Goal: Task Accomplishment & Management: Manage account settings

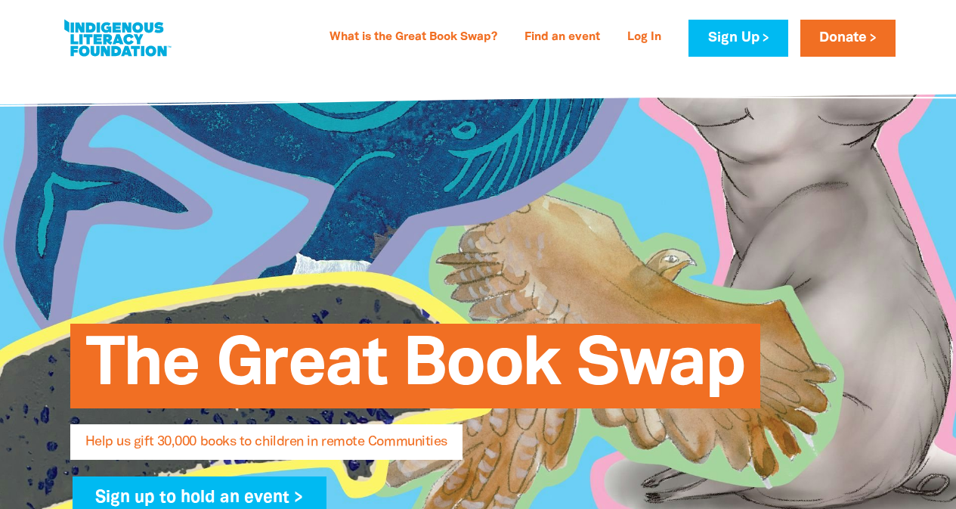
select select "AU"
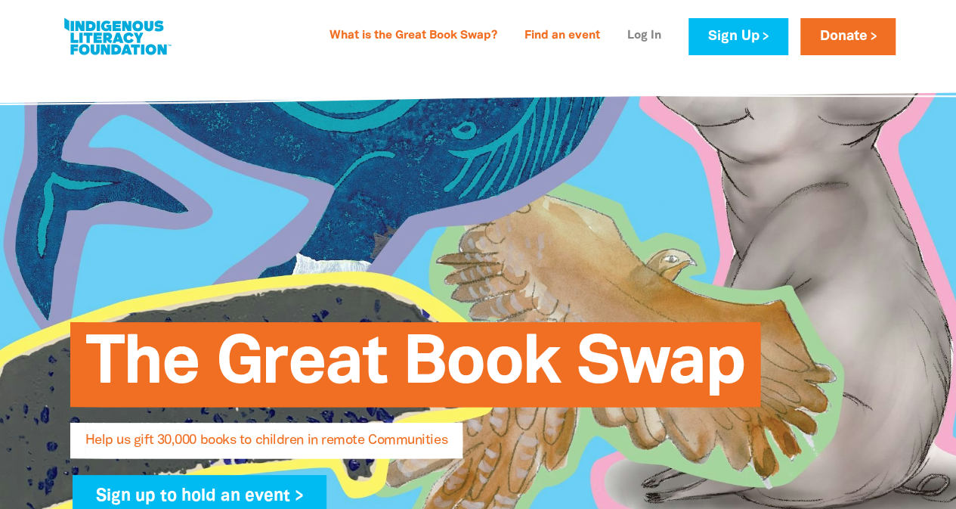
click at [648, 30] on link "Log In" at bounding box center [644, 36] width 52 height 24
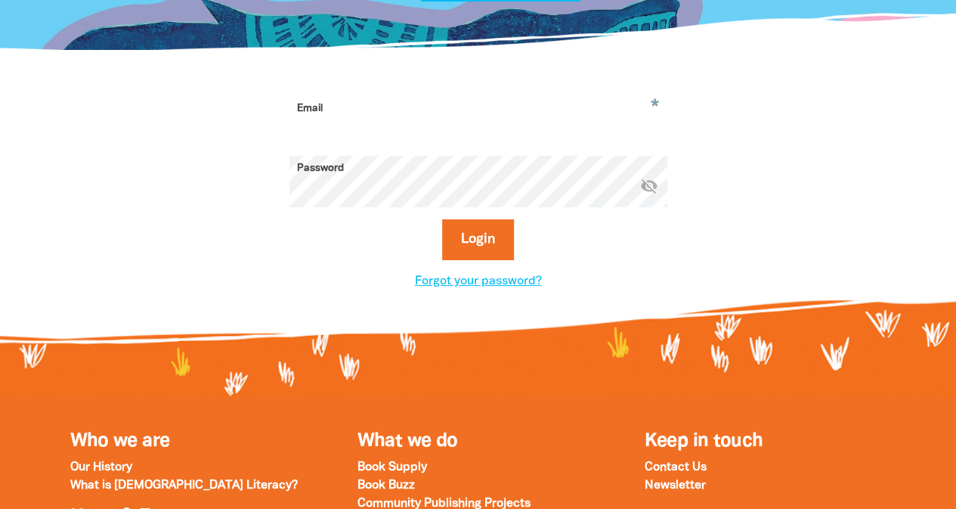
scroll to position [373, 0]
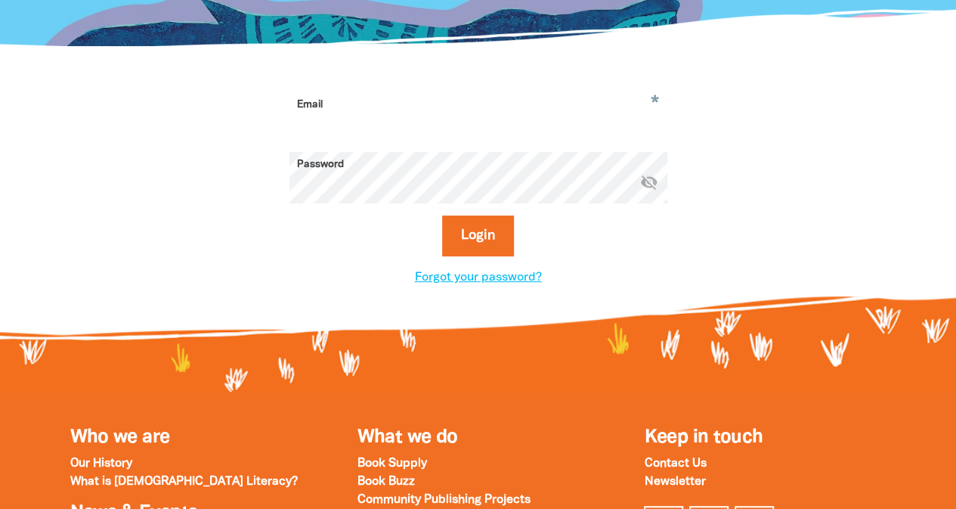
click at [345, 116] on input "Email" at bounding box center [478, 116] width 378 height 48
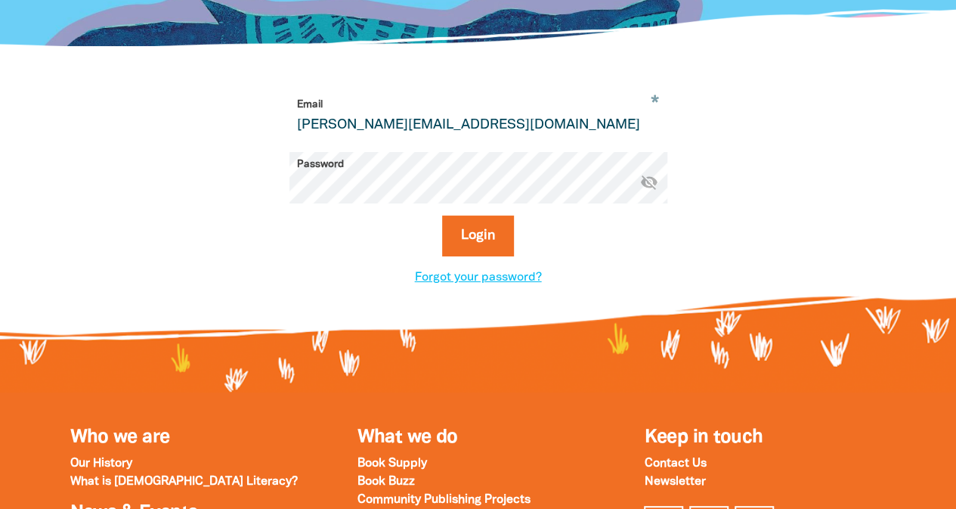
type input "hannah.tulloch@kennedyslaw.com"
click at [442, 215] on button "Login" at bounding box center [478, 235] width 72 height 41
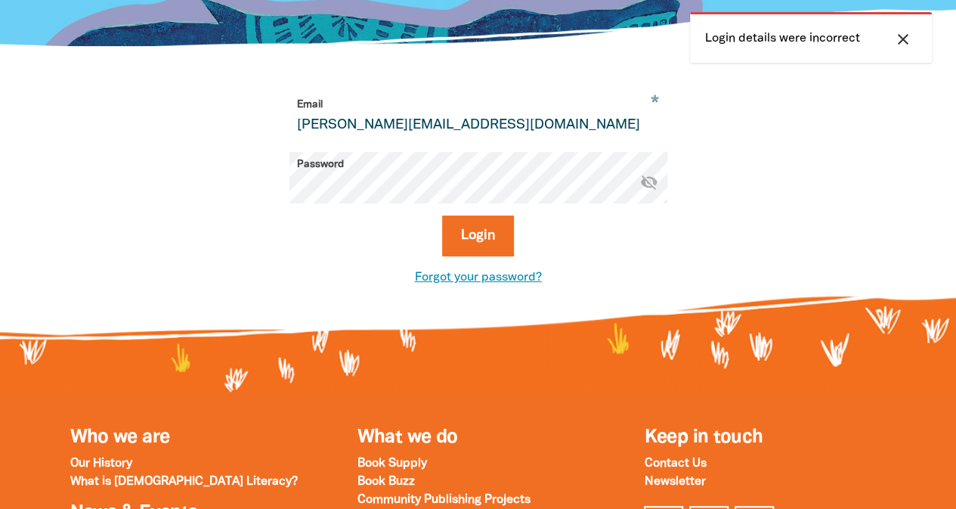
click at [456, 276] on link "Forgot your password?" at bounding box center [478, 277] width 127 height 11
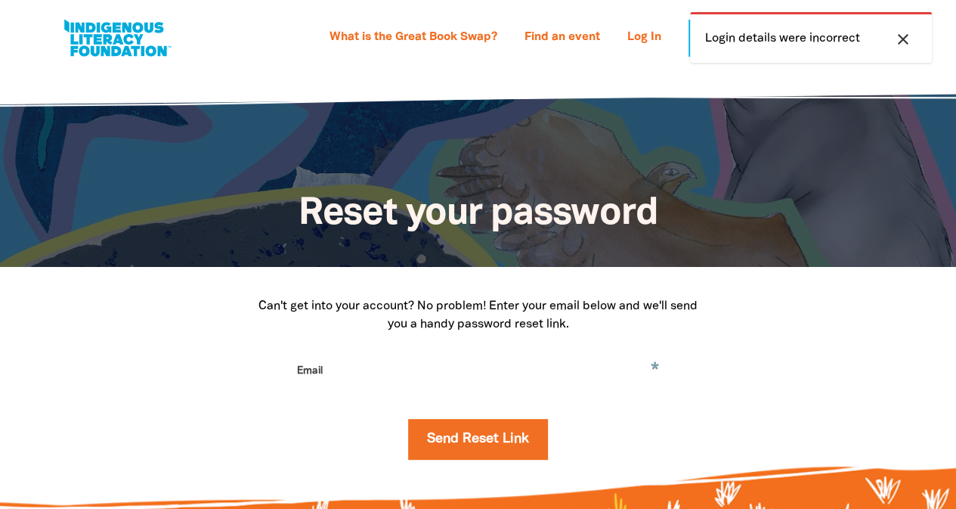
click at [444, 359] on input "Email" at bounding box center [478, 382] width 378 height 48
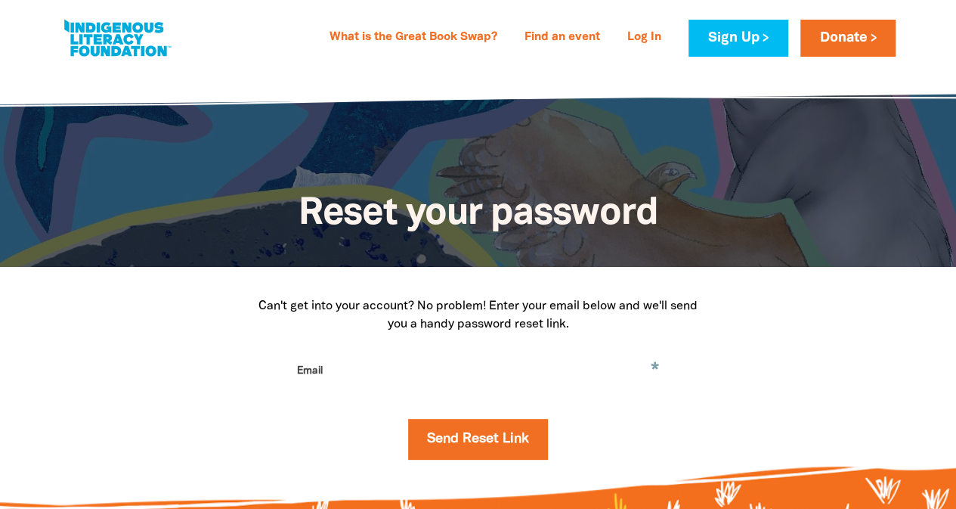
type input "hannah.tulloch@kennedyslaw.com"
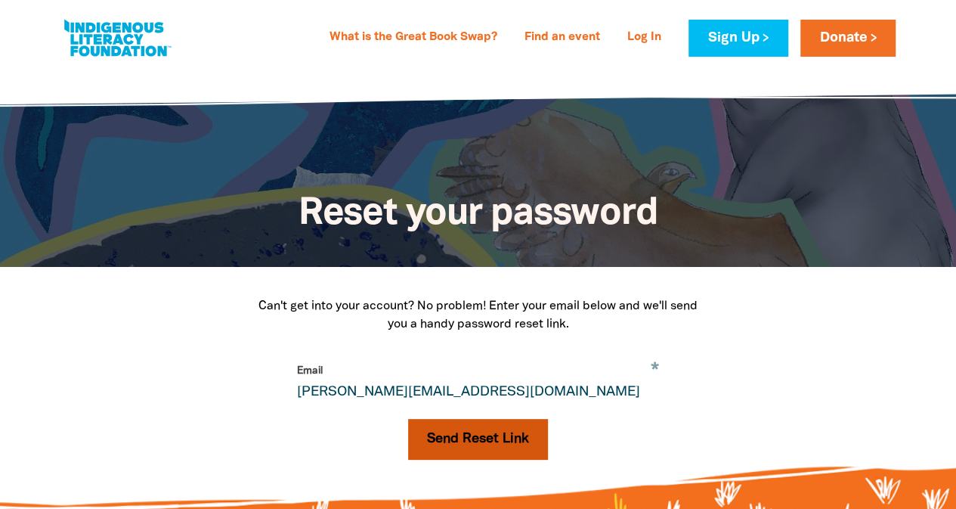
click at [439, 450] on button "Send Reset Link" at bounding box center [478, 439] width 140 height 41
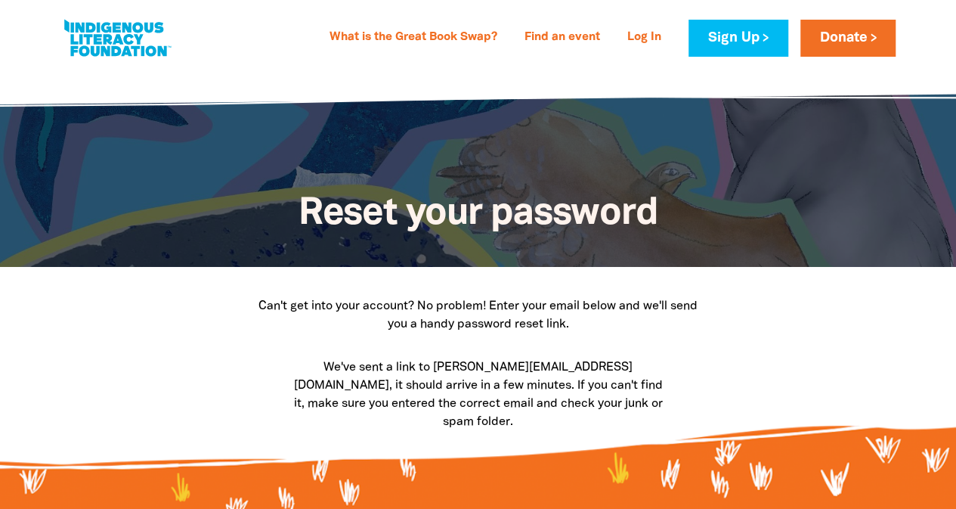
click at [815, 385] on div "Can't get into your account? No problem! Enter your email below and we'll send …" at bounding box center [478, 364] width 907 height 194
click at [642, 26] on link "Log In" at bounding box center [644, 38] width 52 height 24
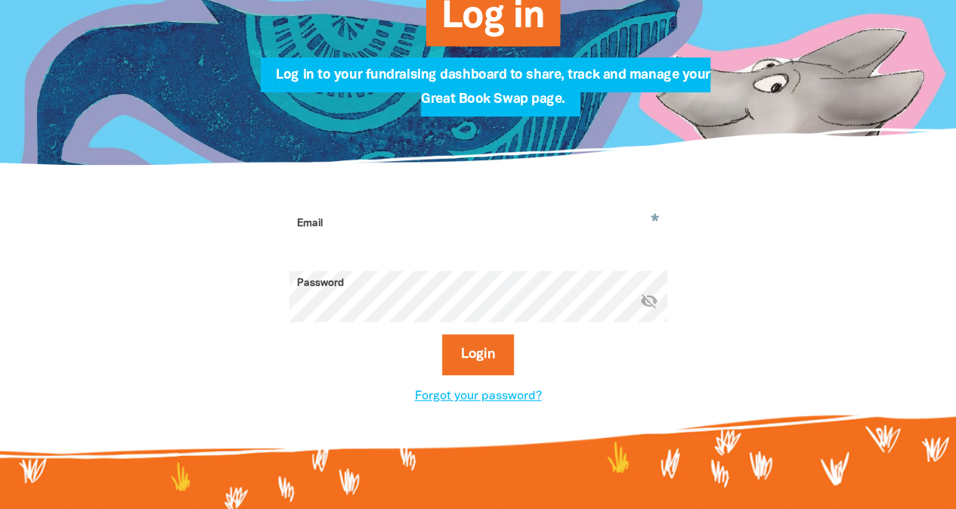
scroll to position [261, 0]
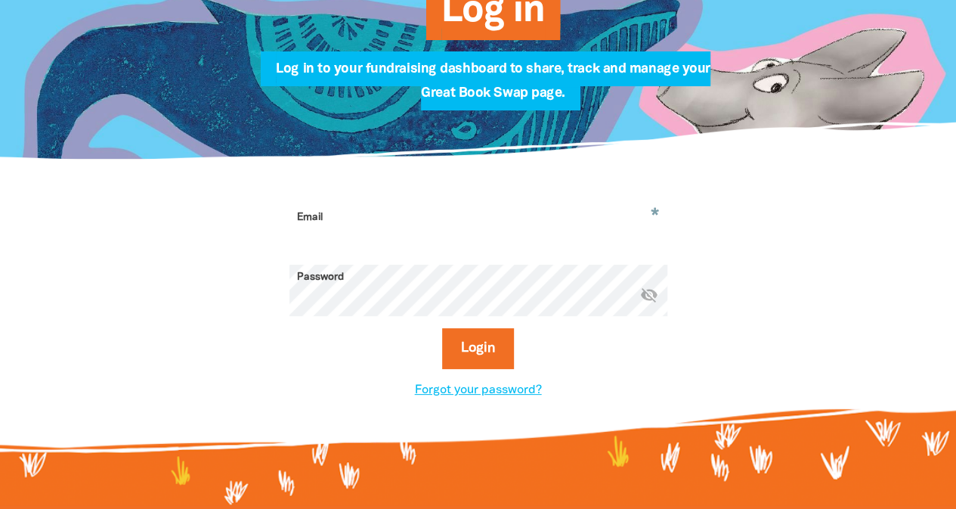
click at [348, 239] on input "Email" at bounding box center [478, 229] width 378 height 48
type input "hannah.tulloch@kennedyslaw.com"
click at [442, 328] on button "Login" at bounding box center [478, 348] width 72 height 41
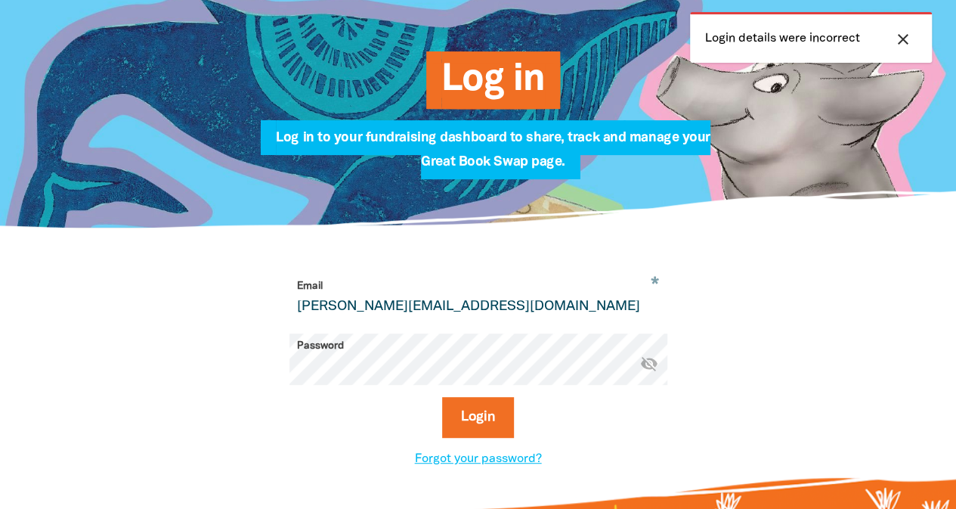
scroll to position [190, 0]
